Goal: Find specific page/section: Find specific page/section

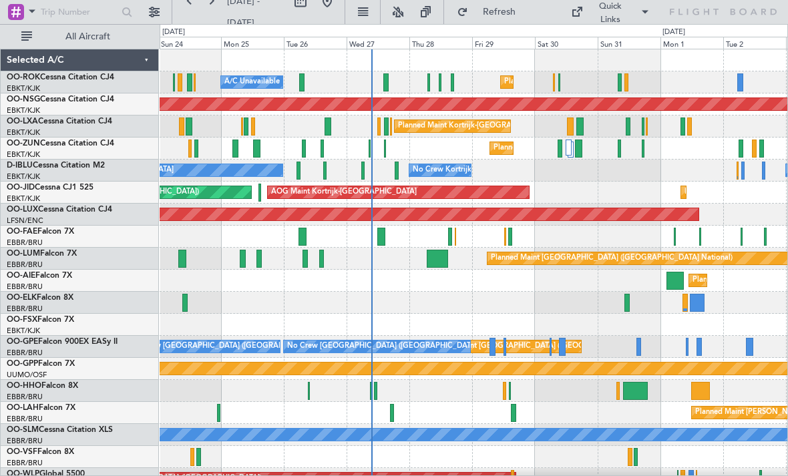
click at [495, 20] on button "Refresh" at bounding box center [491, 11] width 80 height 21
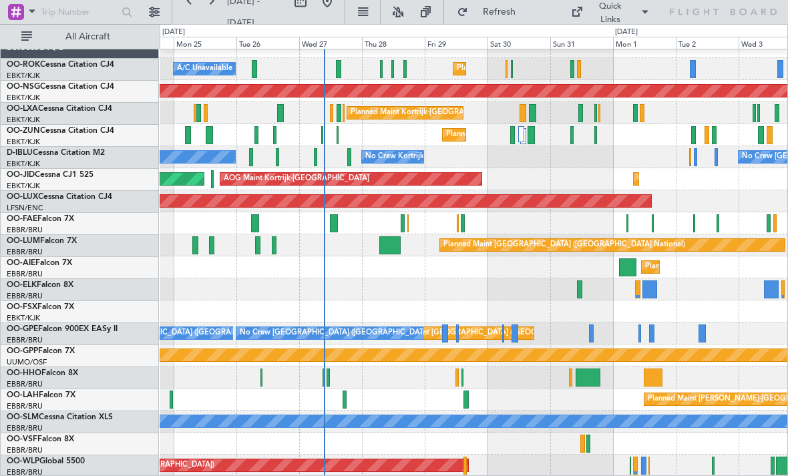
scroll to position [13, 0]
click at [578, 294] on div at bounding box center [579, 289] width 5 height 18
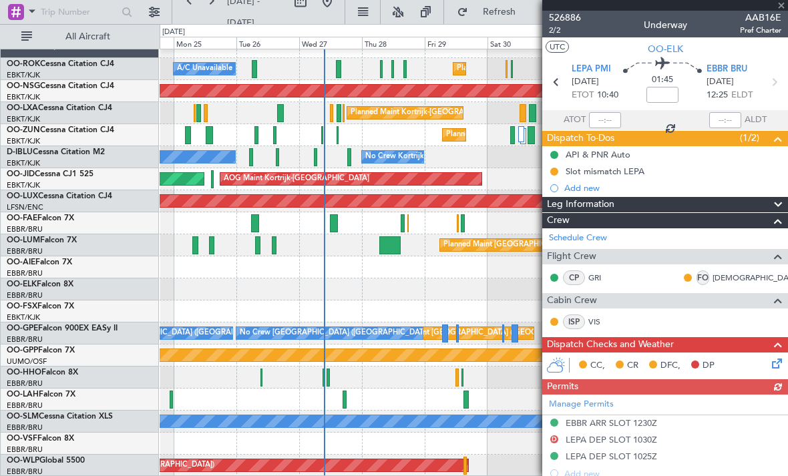
click at [781, 10] on div at bounding box center [665, 5] width 246 height 11
click at [779, 7] on span at bounding box center [781, 6] width 13 height 12
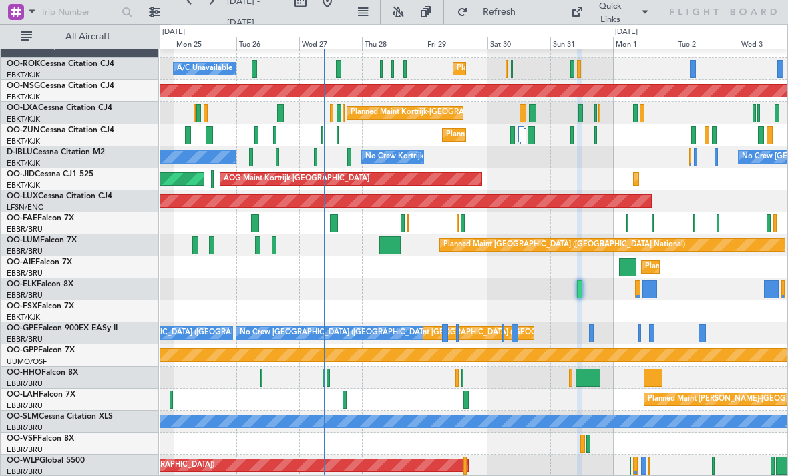
type input "0"
click at [628, 270] on div at bounding box center [627, 267] width 17 height 18
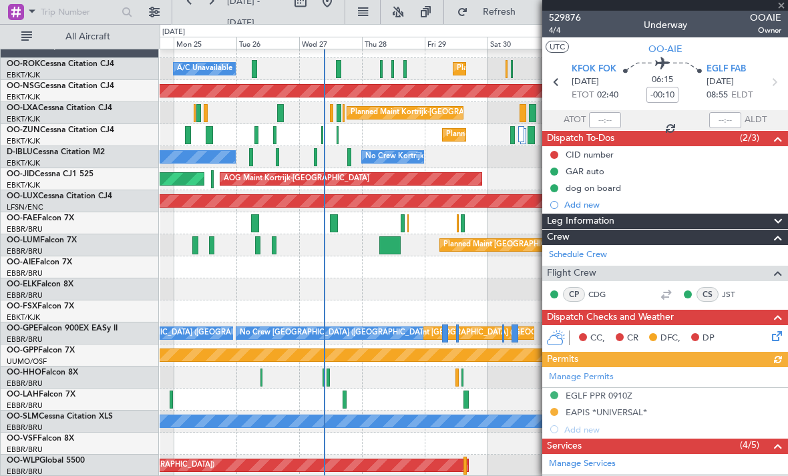
click at [779, 6] on div at bounding box center [665, 5] width 246 height 11
click at [781, 7] on span at bounding box center [781, 6] width 13 height 12
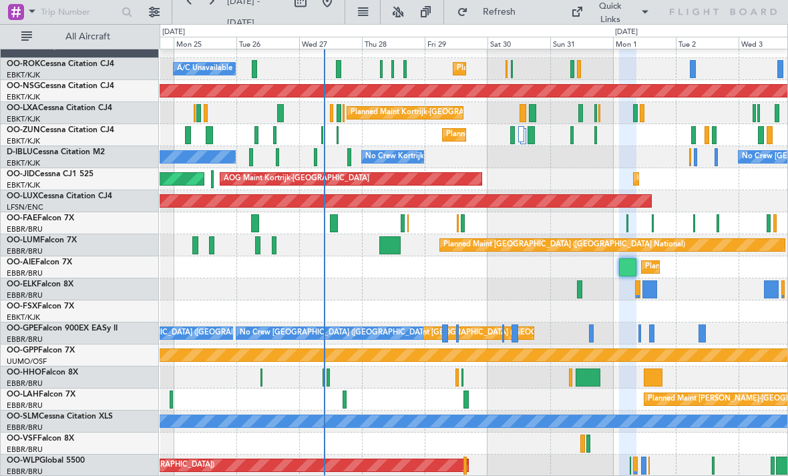
type input "0"
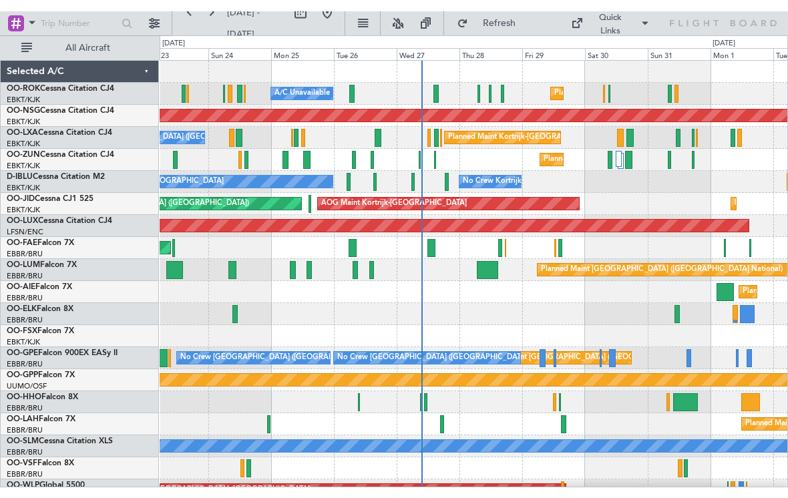
scroll to position [0, 0]
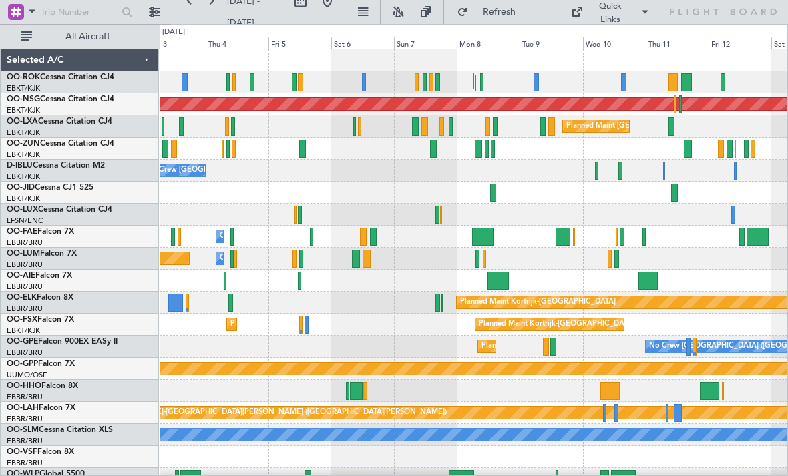
click at [493, 192] on div at bounding box center [493, 193] width 6 height 18
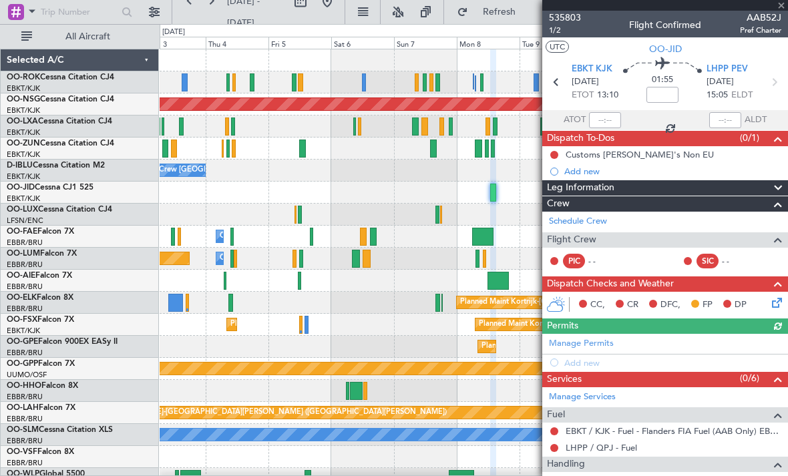
click at [784, 9] on div at bounding box center [665, 5] width 246 height 11
click at [785, 6] on span at bounding box center [781, 6] width 13 height 12
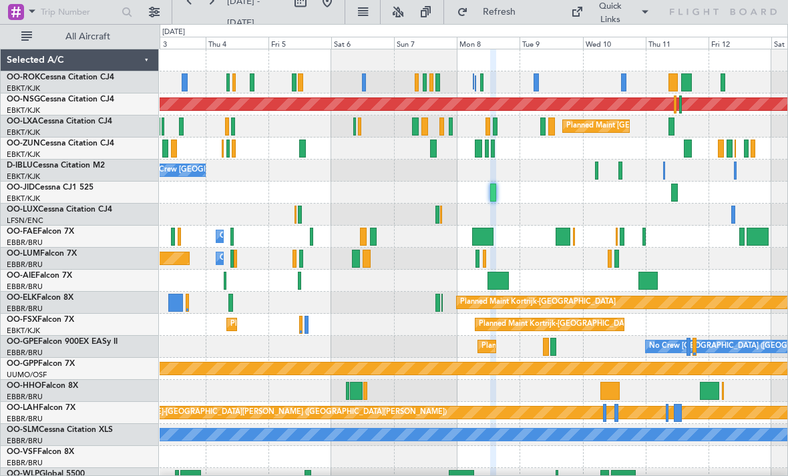
type input "0"
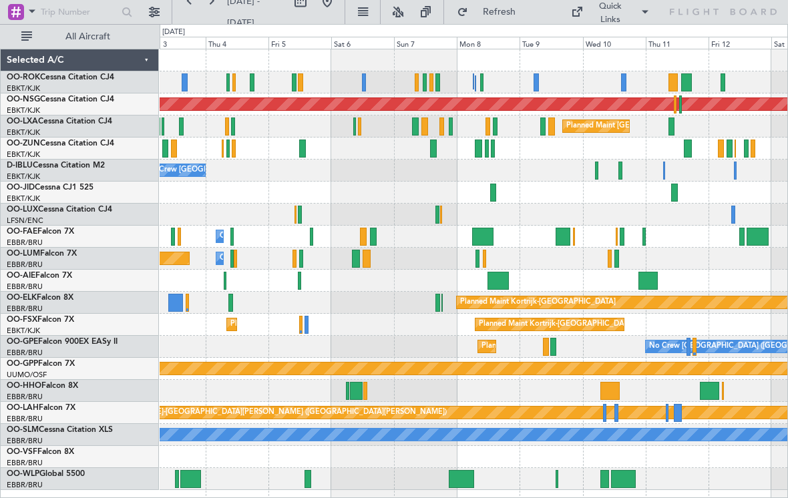
click at [622, 17] on div "Quick Links" at bounding box center [610, 13] width 39 height 26
click at [628, 79] on button "Crew Board" at bounding box center [626, 76] width 100 height 32
